Goal: Find specific page/section: Find specific page/section

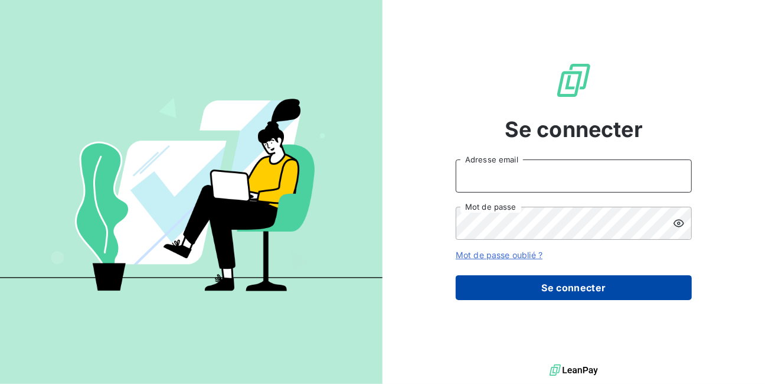
type input "RAF@GDS974.RE"
click at [562, 288] on button "Se connecter" at bounding box center [574, 287] width 236 height 25
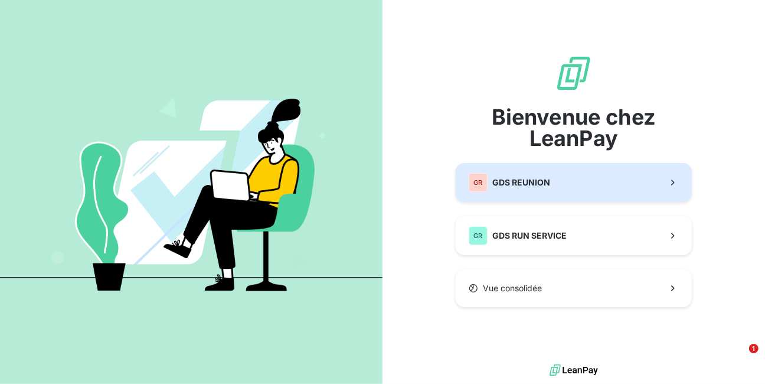
click at [504, 180] on span "GDS REUNION" at bounding box center [521, 183] width 58 height 12
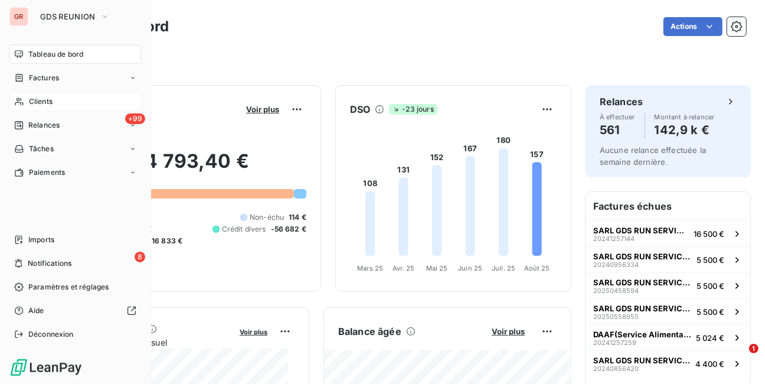
click at [31, 101] on span "Clients" at bounding box center [41, 101] width 24 height 11
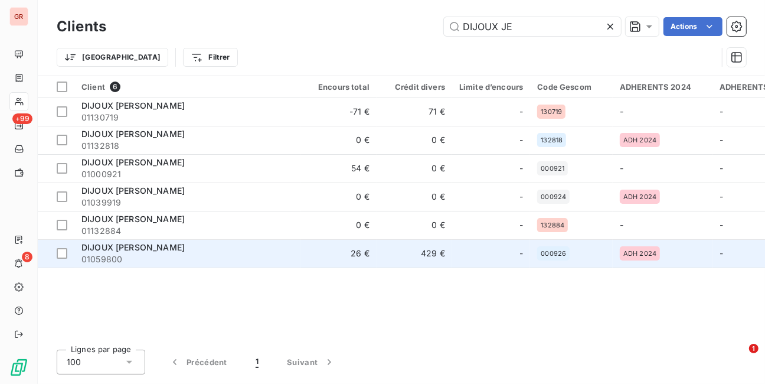
type input "DIJOUX JE"
click at [128, 248] on span "DIJOUX [PERSON_NAME]" at bounding box center [132, 247] width 103 height 10
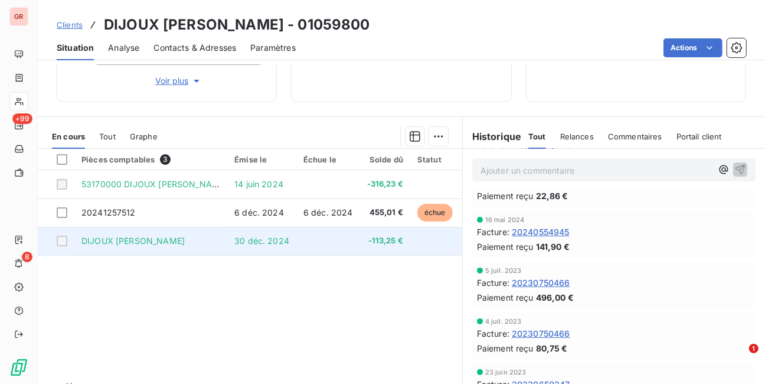
scroll to position [154, 0]
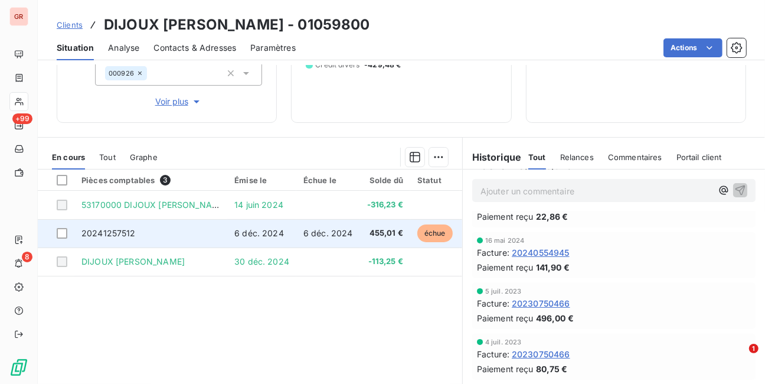
click at [128, 232] on span "20241257512" at bounding box center [108, 233] width 54 height 10
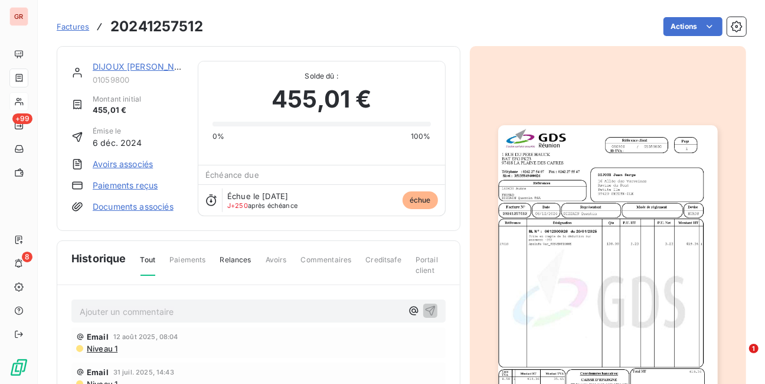
click at [121, 163] on link "Avoirs associés" at bounding box center [123, 164] width 60 height 12
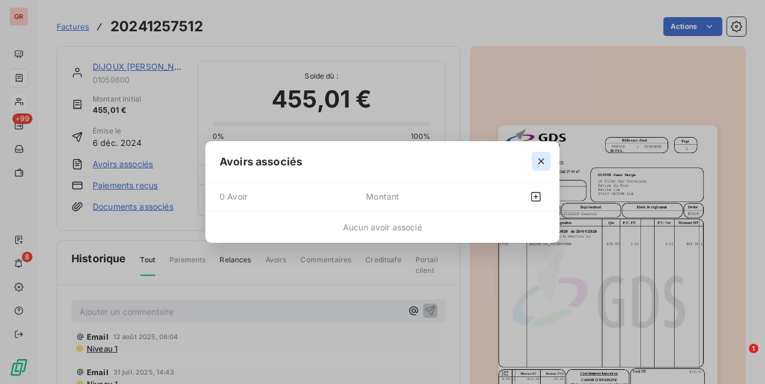
click at [544, 162] on icon "button" at bounding box center [542, 161] width 12 height 12
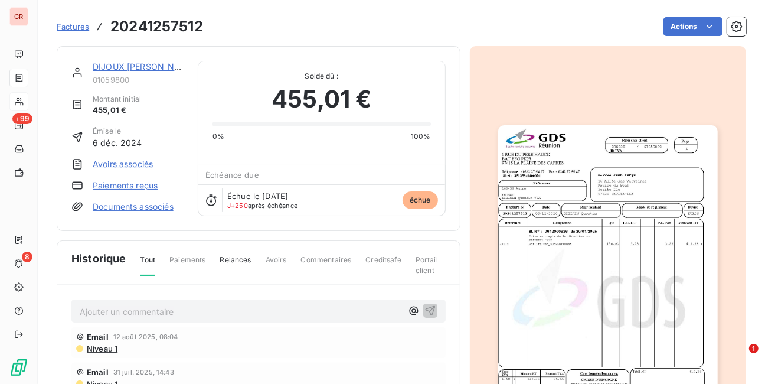
click at [130, 66] on link "DIJOUX [PERSON_NAME]" at bounding box center [144, 66] width 103 height 10
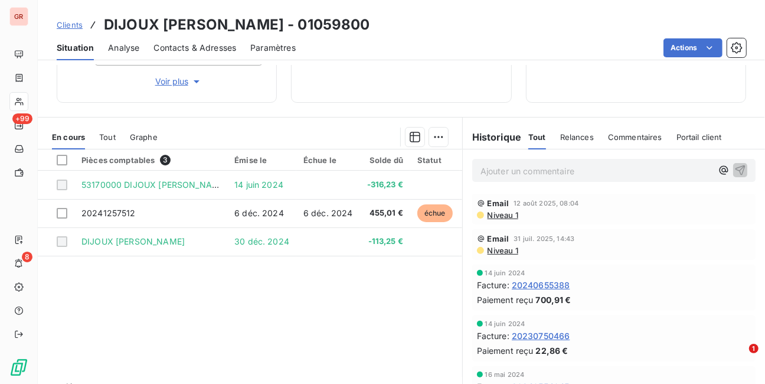
scroll to position [189, 0]
